Goal: Communication & Community: Answer question/provide support

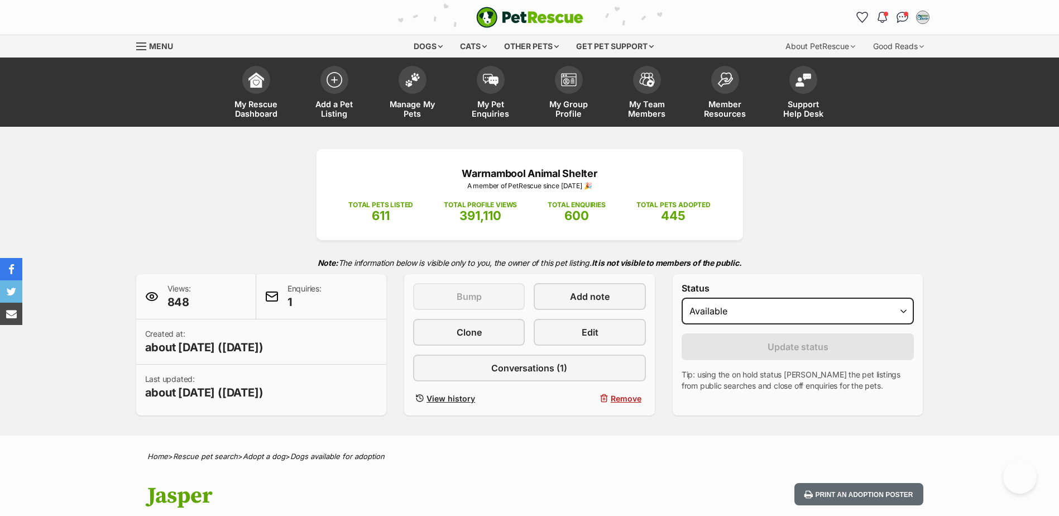
select select "active"
click at [486, 104] on span "My Pet Enquiries" at bounding box center [491, 108] width 50 height 19
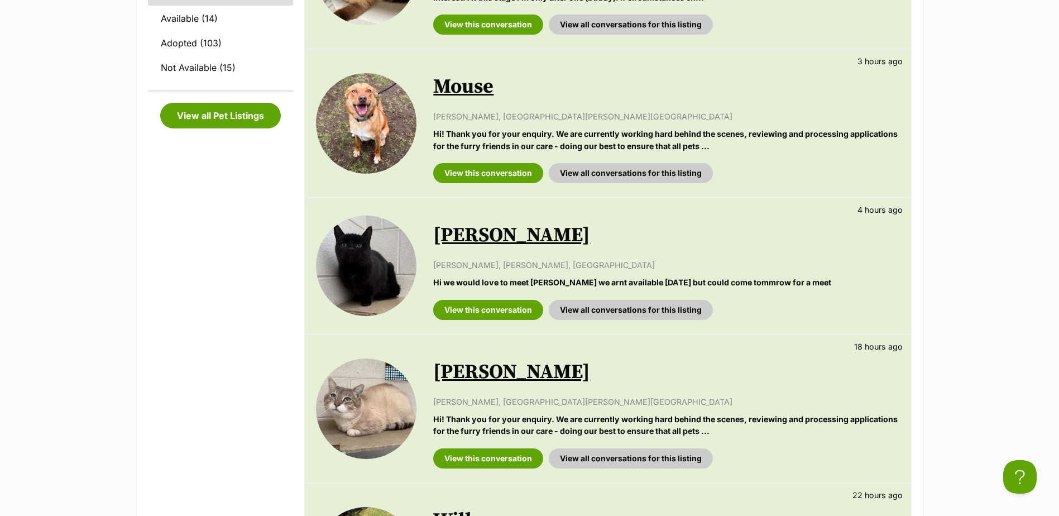
scroll to position [558, 0]
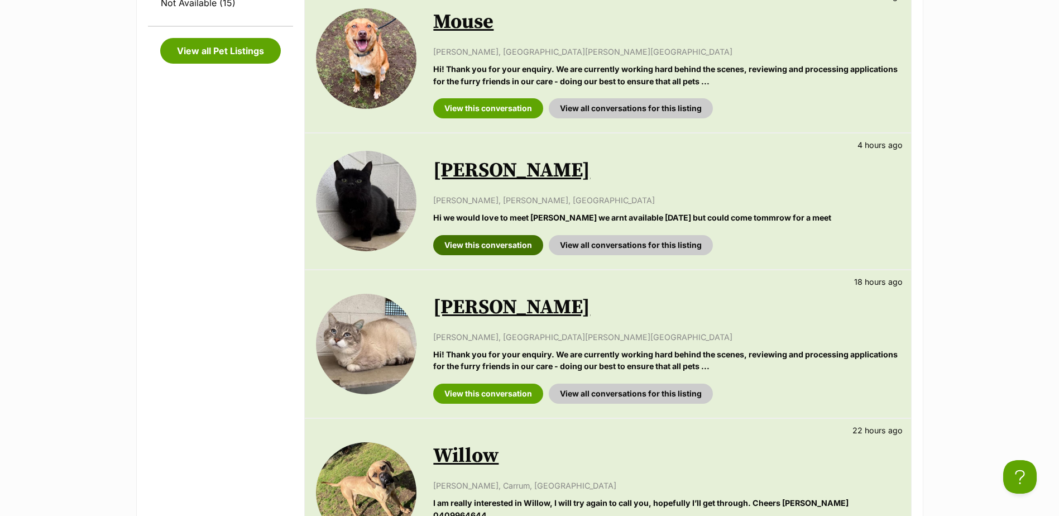
click at [493, 248] on link "View this conversation" at bounding box center [488, 245] width 110 height 20
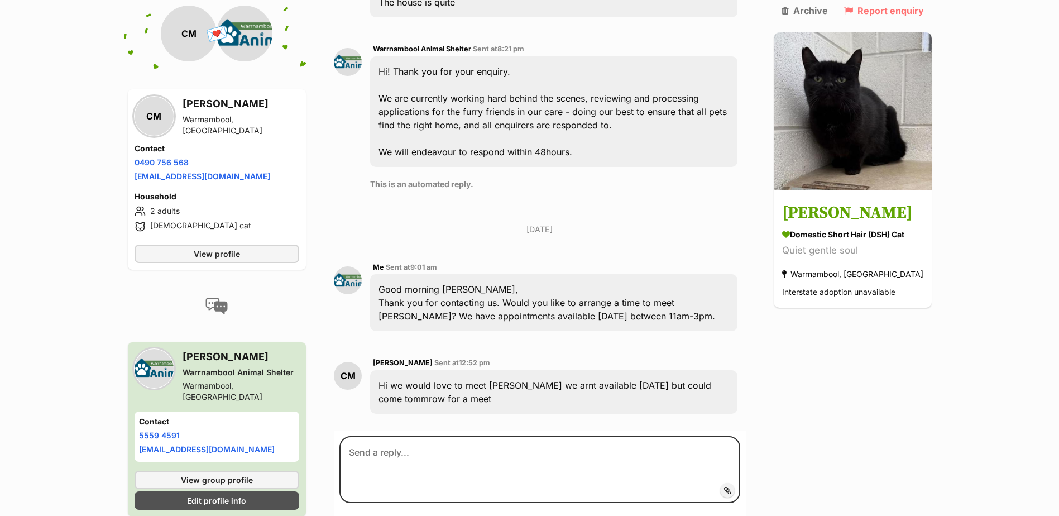
scroll to position [502, 0]
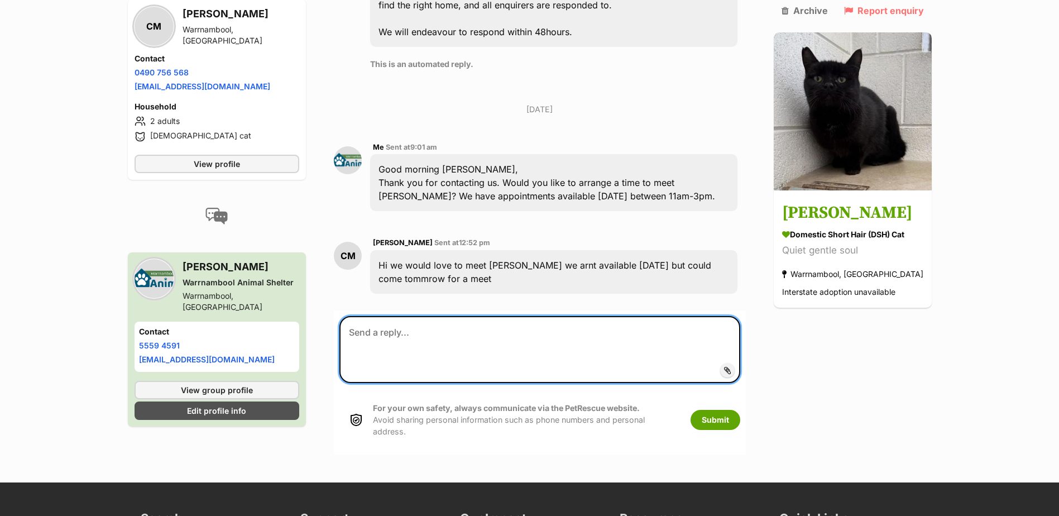
click at [495, 316] on textarea at bounding box center [539, 349] width 400 height 67
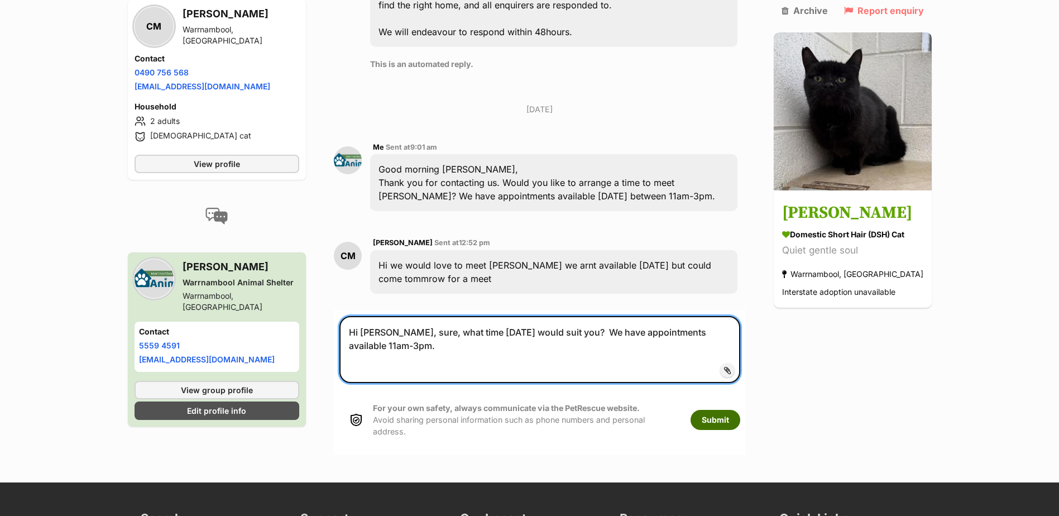
type textarea "Hi Chris, sure, what time tomorrow would suit you? We have appointments availab…"
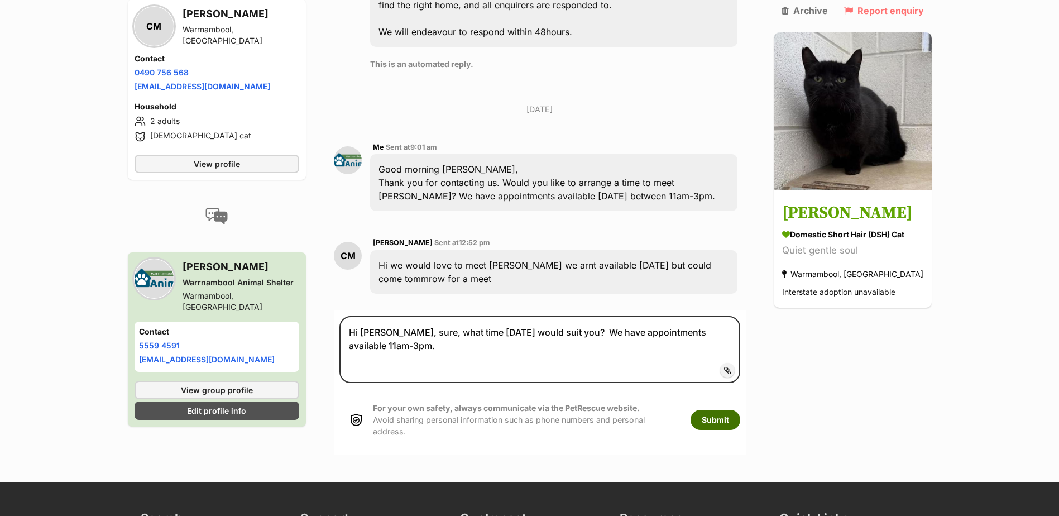
click at [736, 410] on button "Submit" at bounding box center [715, 420] width 50 height 20
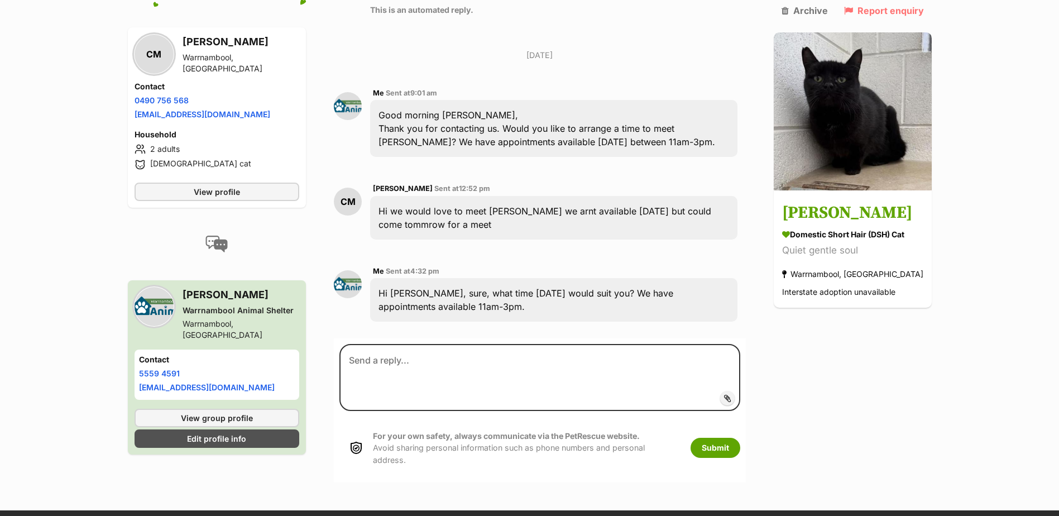
scroll to position [563, 0]
